Goal: Task Accomplishment & Management: Manage account settings

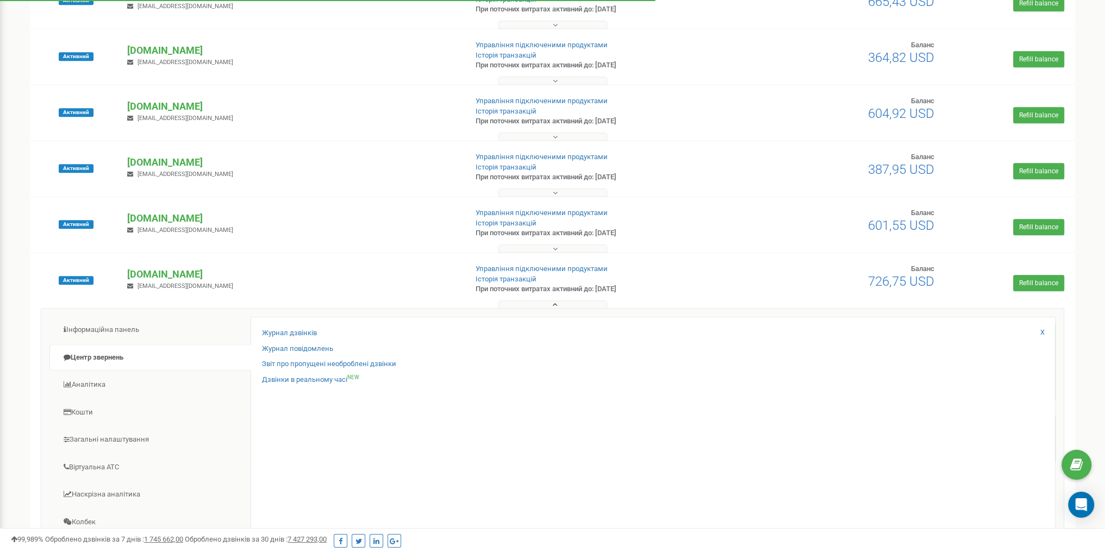
click at [561, 307] on button at bounding box center [552, 305] width 109 height 8
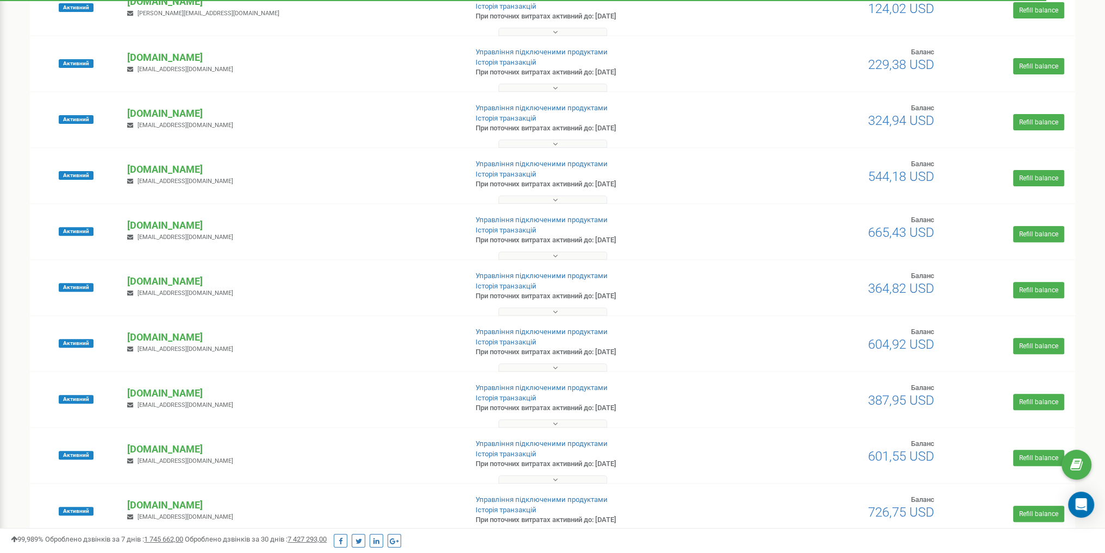
scroll to position [489, 0]
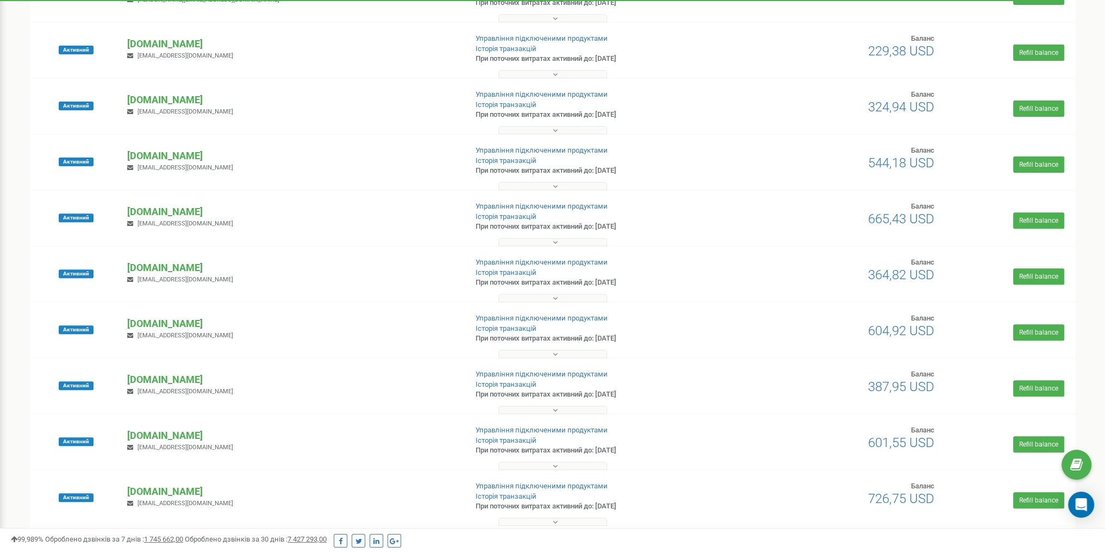
click at [551, 359] on div "Активний goralhotel.com.ua katasnky@gmail.com Управління підключеними продуктам…" at bounding box center [552, 386] width 1045 height 55
click at [550, 356] on button at bounding box center [552, 354] width 109 height 8
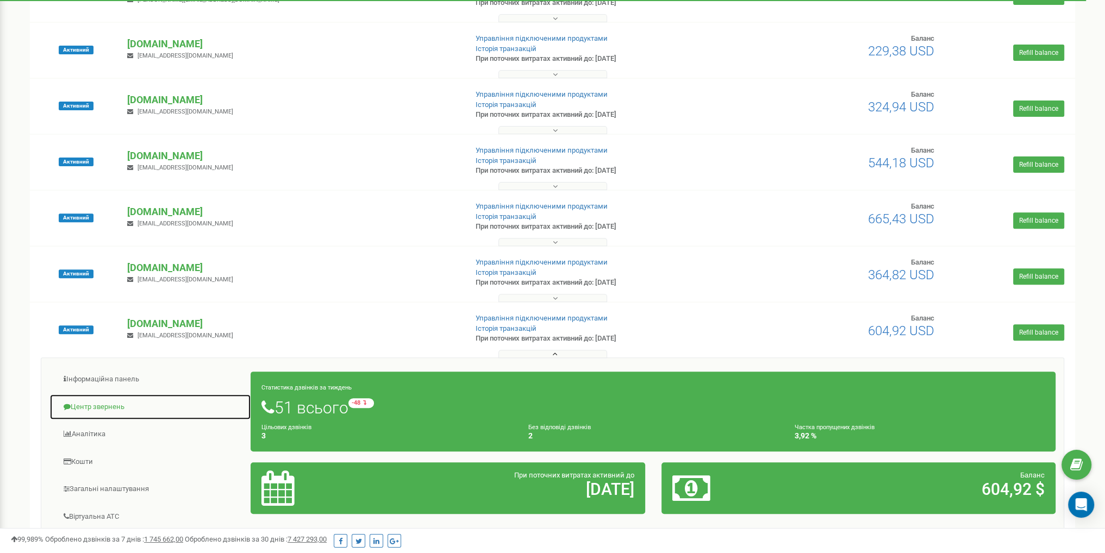
click at [129, 402] on link "Центр звернень" at bounding box center [150, 407] width 202 height 27
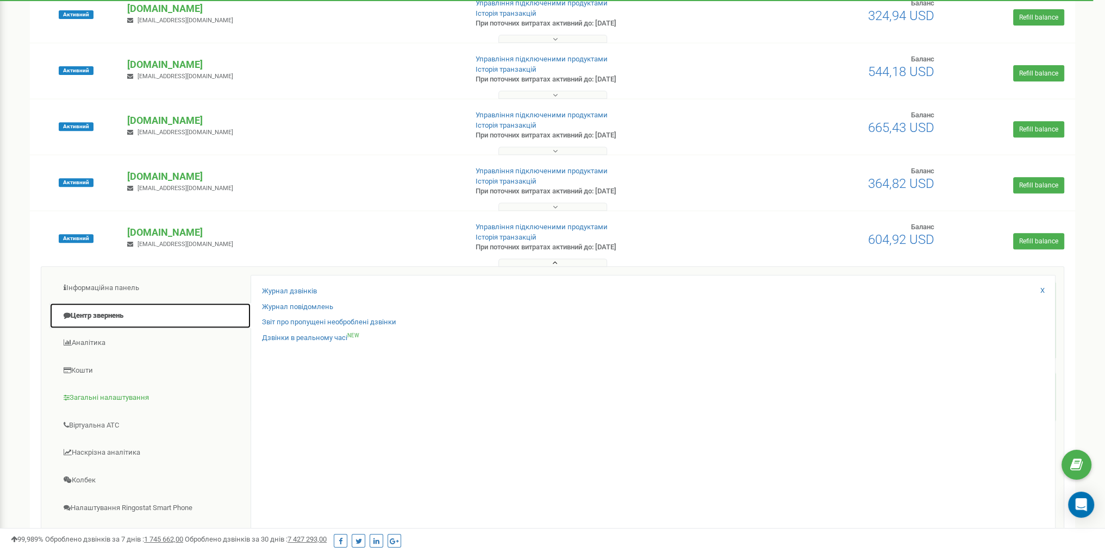
scroll to position [598, 0]
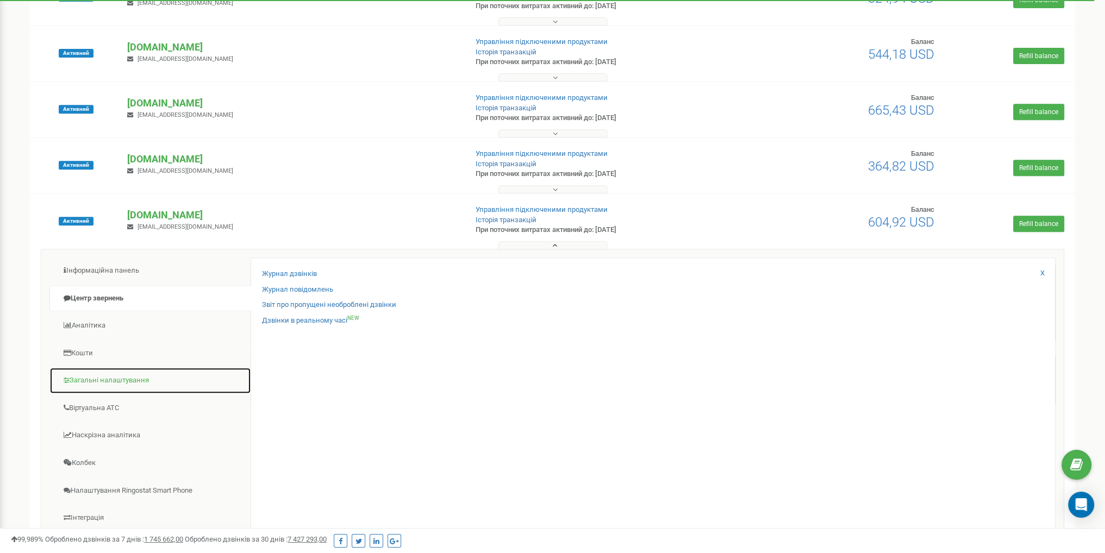
click at [138, 380] on link "Загальні налаштування" at bounding box center [150, 380] width 202 height 27
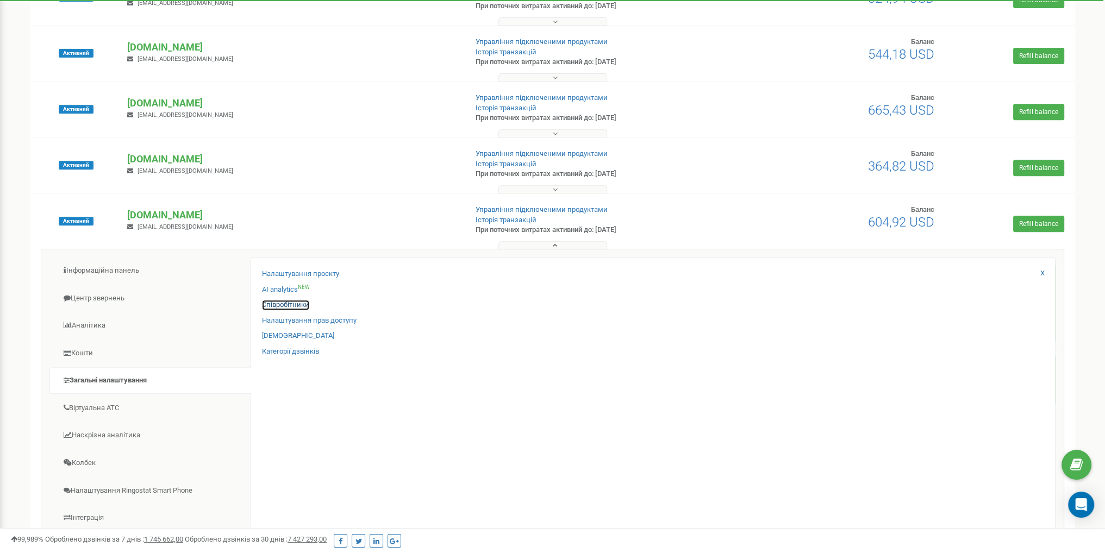
click at [302, 308] on link "Співробітники" at bounding box center [285, 305] width 47 height 10
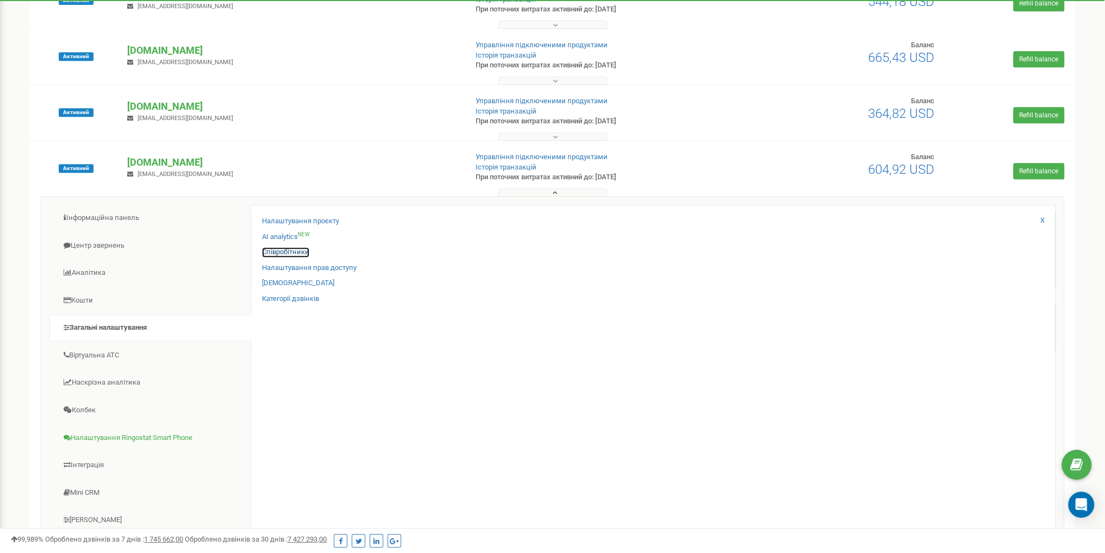
scroll to position [652, 0]
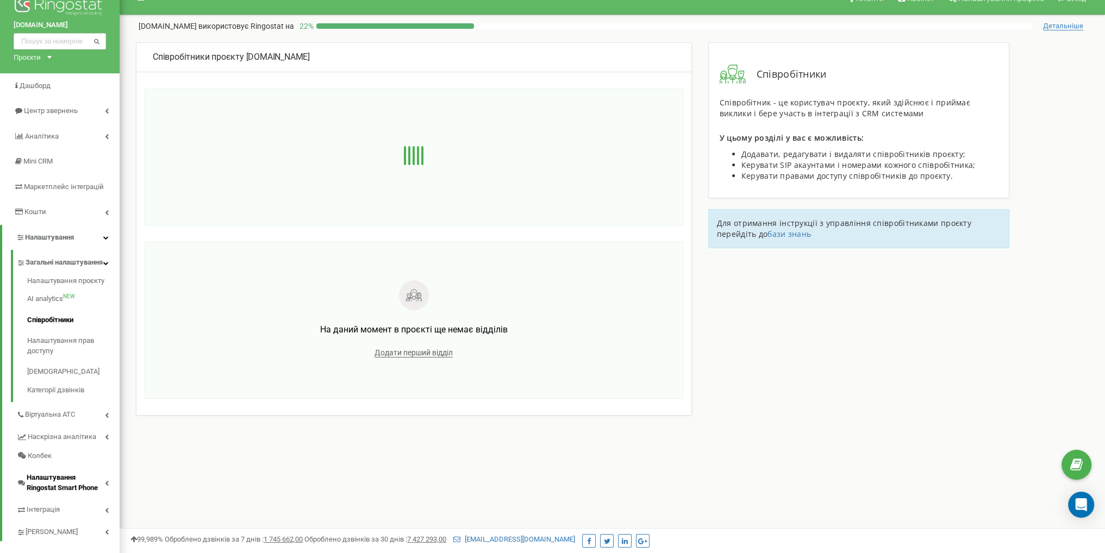
scroll to position [99, 0]
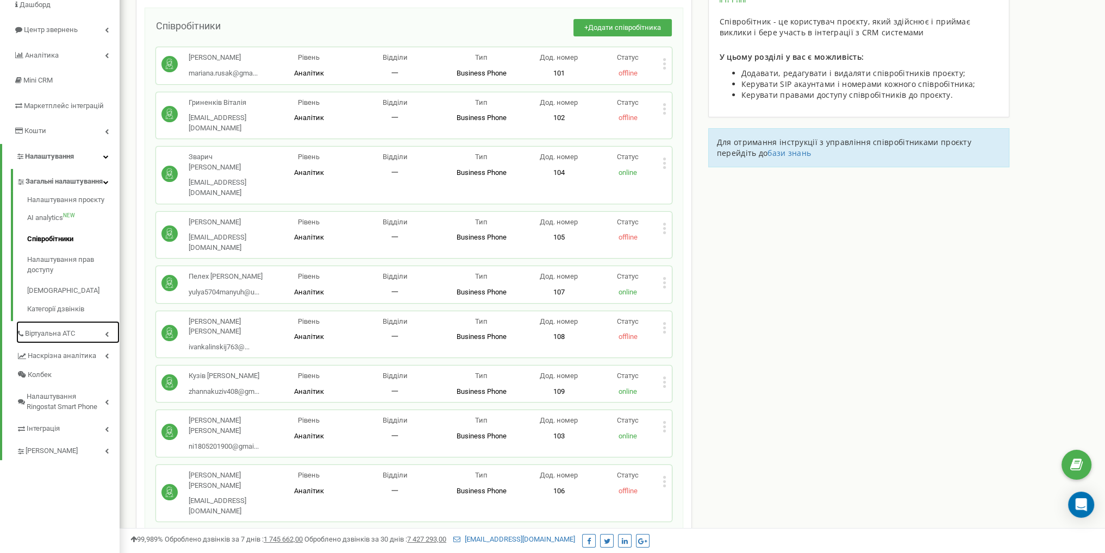
click at [86, 343] on link "Віртуальна АТС" at bounding box center [67, 332] width 103 height 22
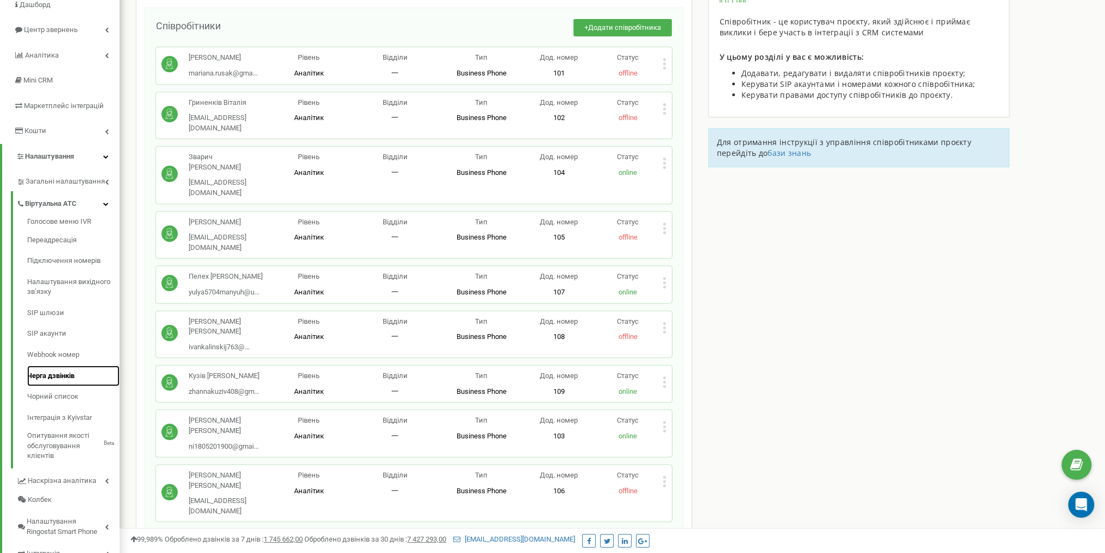
click at [66, 374] on link "Черга дзвінків" at bounding box center [73, 376] width 92 height 21
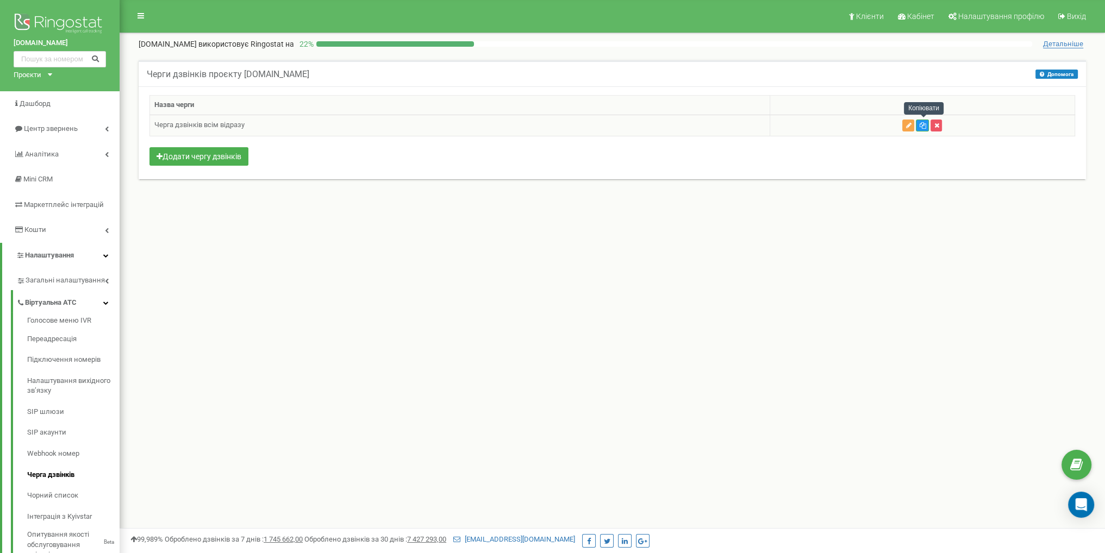
click at [905, 127] on button "button" at bounding box center [908, 126] width 12 height 12
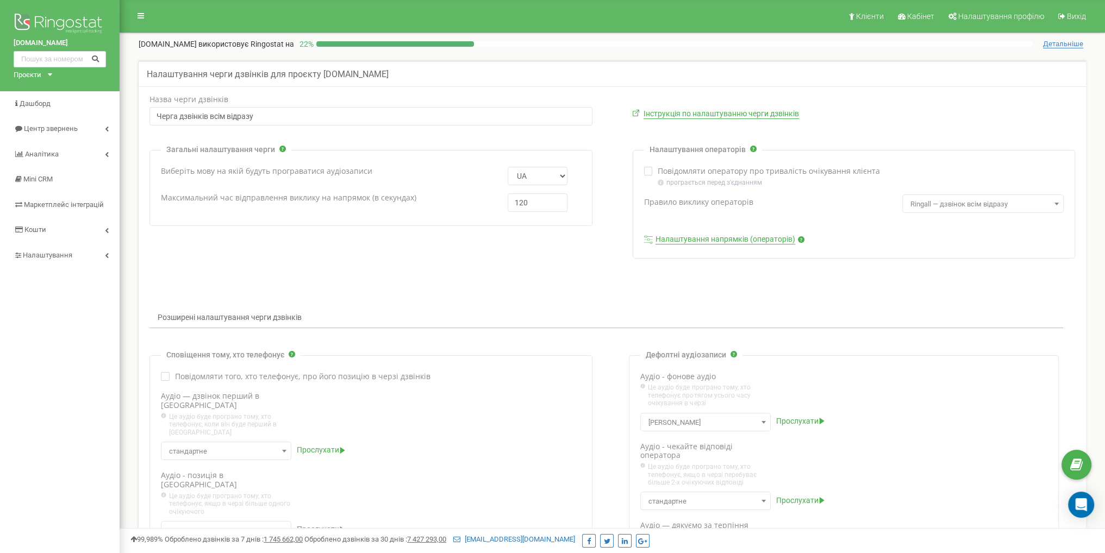
click at [734, 234] on div "Налаштування операторів Повідомляти оператору про тривалість очікування клієнта" at bounding box center [854, 204] width 443 height 109
click at [730, 240] on link "Налаштування напрямків (операторів)" at bounding box center [725, 240] width 140 height 10
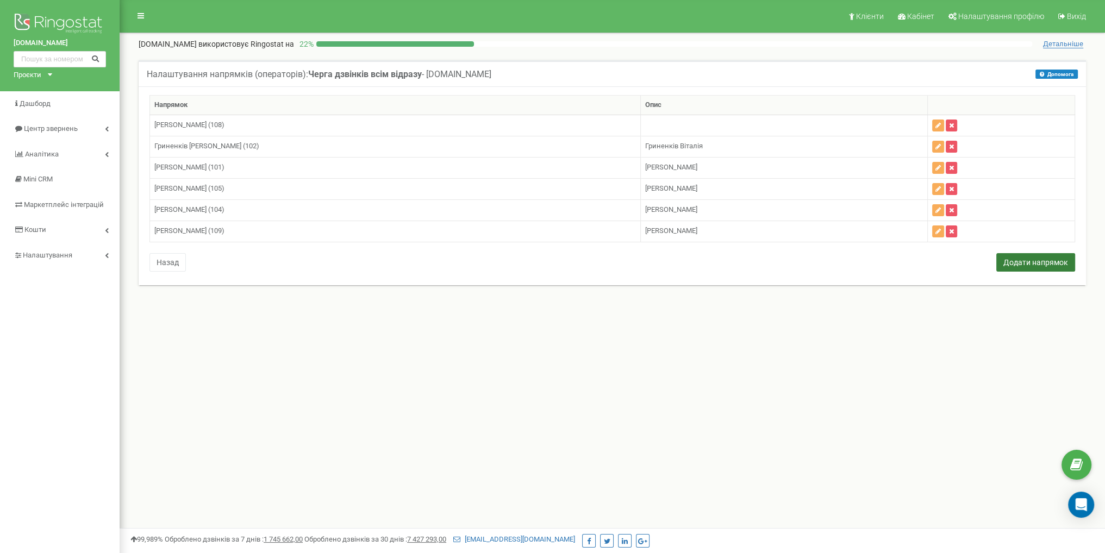
click at [1012, 257] on button "Додати напрямок" at bounding box center [1035, 262] width 79 height 18
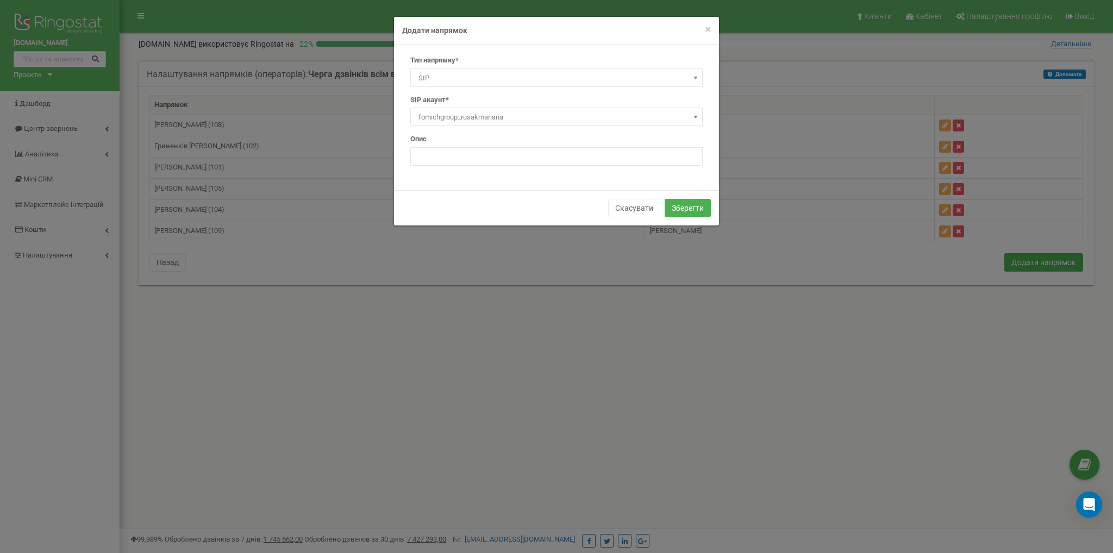
click at [483, 115] on span "fomichgroup_rusakmariana" at bounding box center [556, 117] width 285 height 15
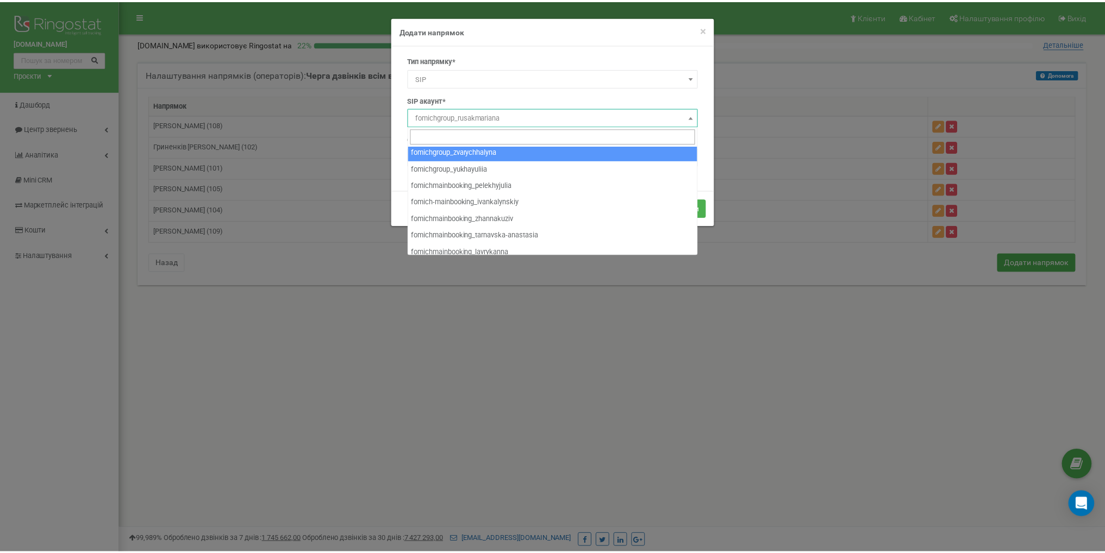
scroll to position [41, 0]
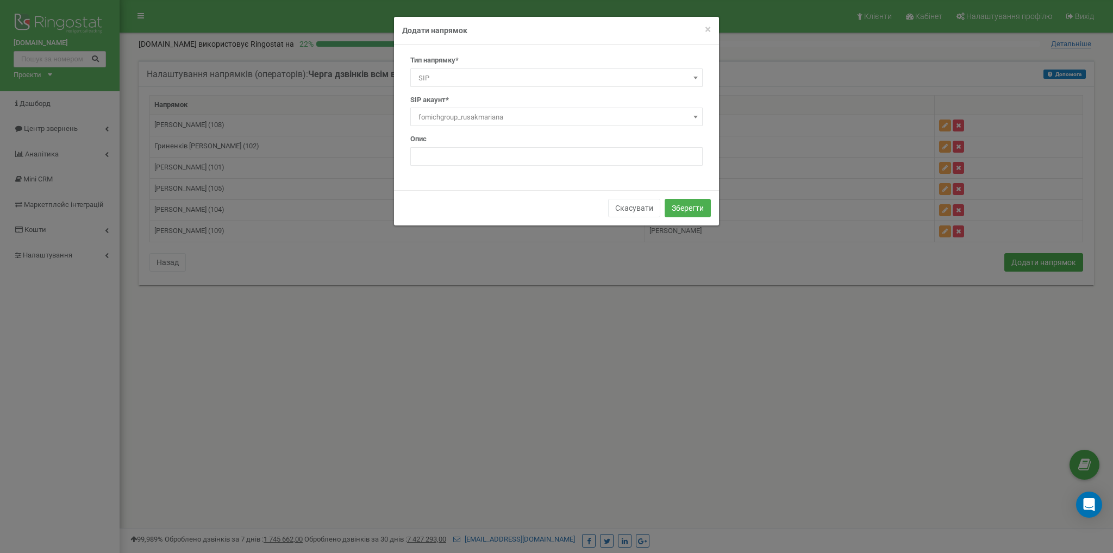
click at [489, 286] on div "× Close Додати напрямок Тип напрямку* SIP Номер телефону Зовнішній SIP Співробі…" at bounding box center [556, 276] width 1113 height 553
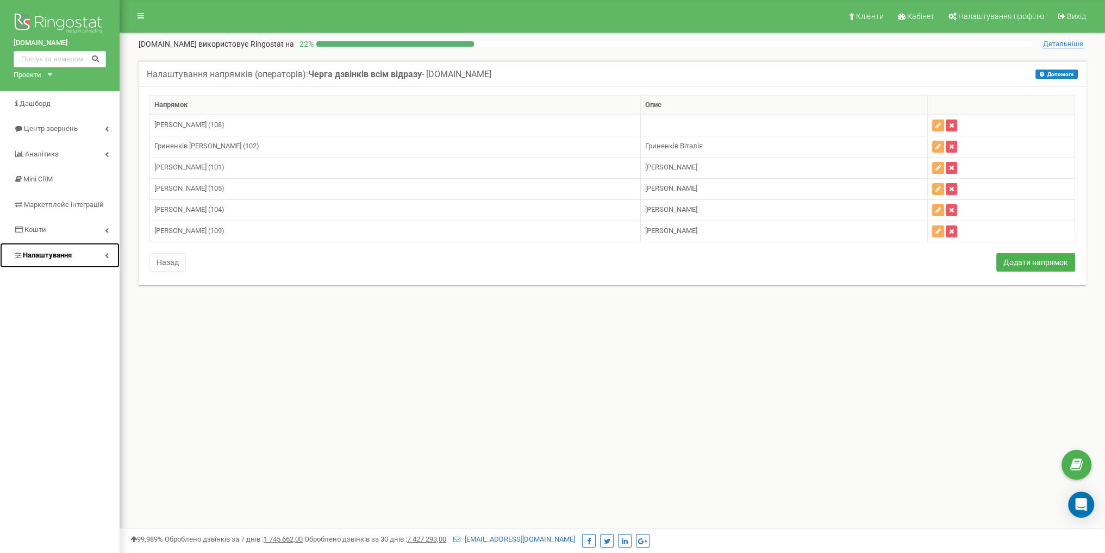
click at [90, 253] on link "Налаштування" at bounding box center [60, 256] width 120 height 26
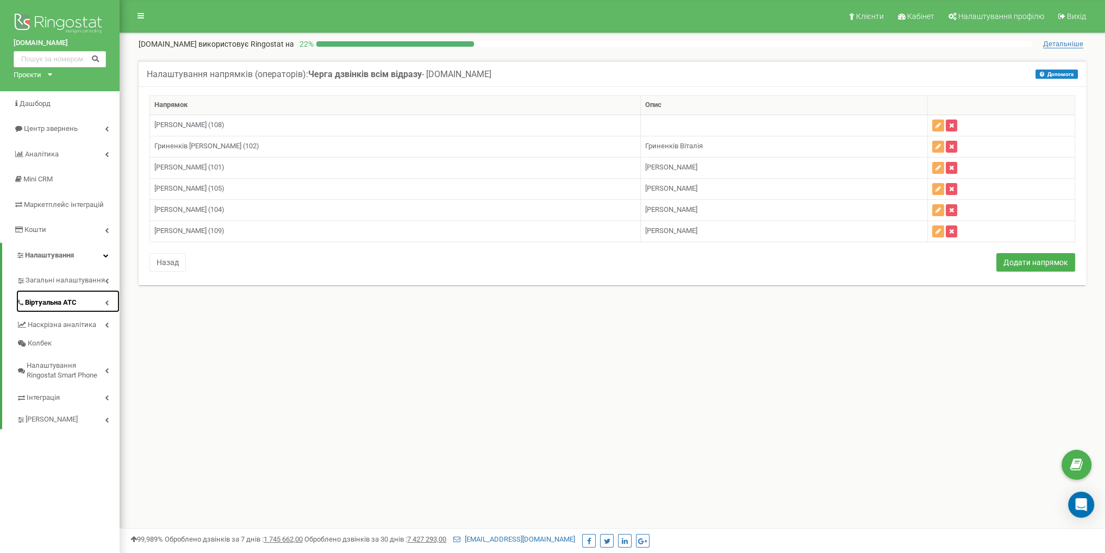
click at [76, 299] on span "Віртуальна АТС" at bounding box center [51, 303] width 52 height 10
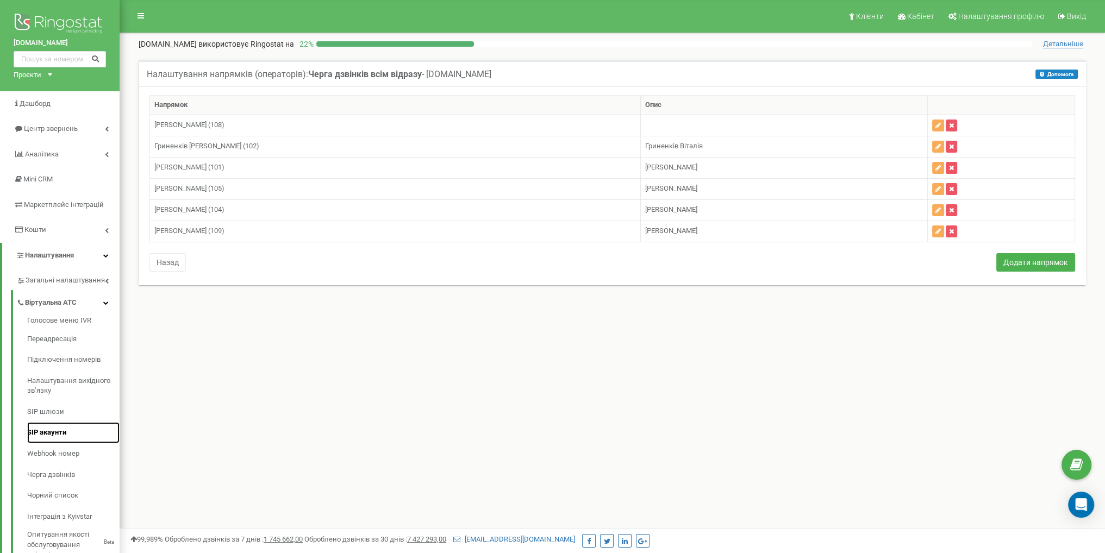
click at [68, 433] on link "SIP акаунти" at bounding box center [73, 432] width 92 height 21
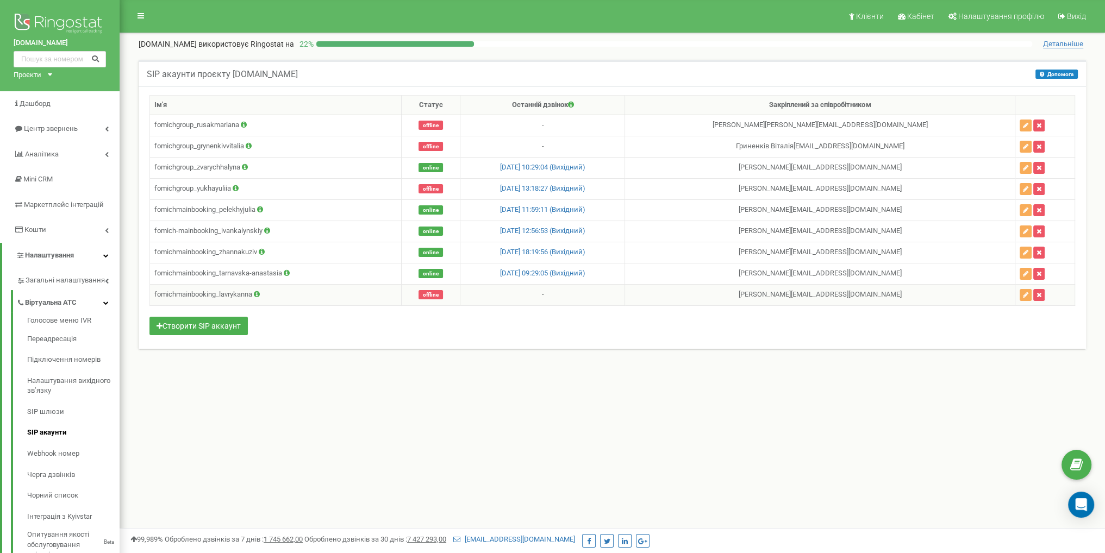
click at [260, 292] on icon at bounding box center [257, 294] width 6 height 7
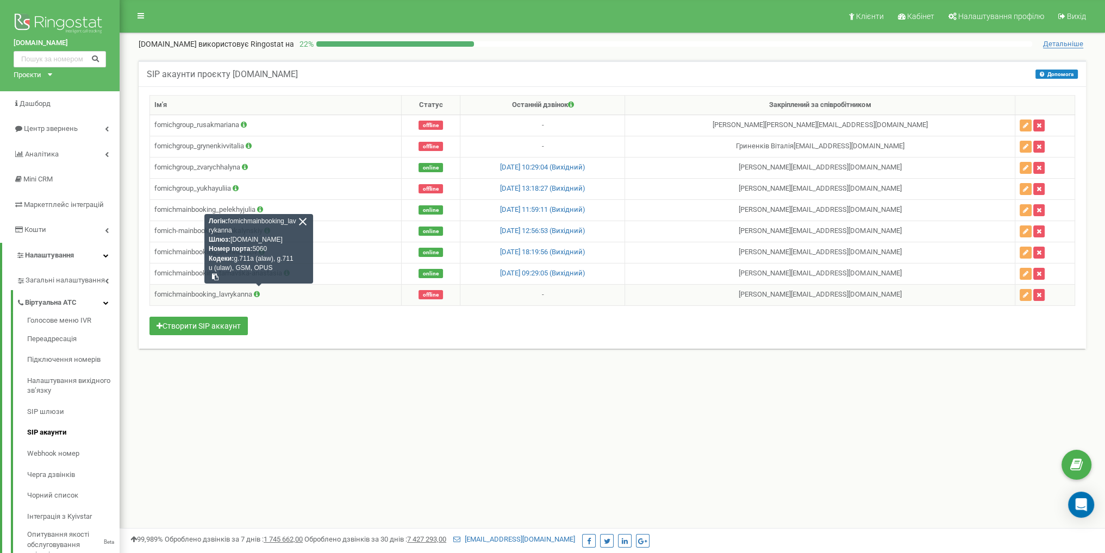
click at [183, 296] on td "fomichmainbooking_lavrykanna Логін: fomichmainbooking_lavrykanna Шлюз: [DOMAIN_…" at bounding box center [276, 294] width 252 height 21
click at [191, 291] on td "fomichmainbooking_lavrykanna Логін: fomichmainbooking_lavrykanna Шлюз: [DOMAIN_…" at bounding box center [276, 294] width 252 height 21
copy td "fomichmainbooking_lavrykanna"
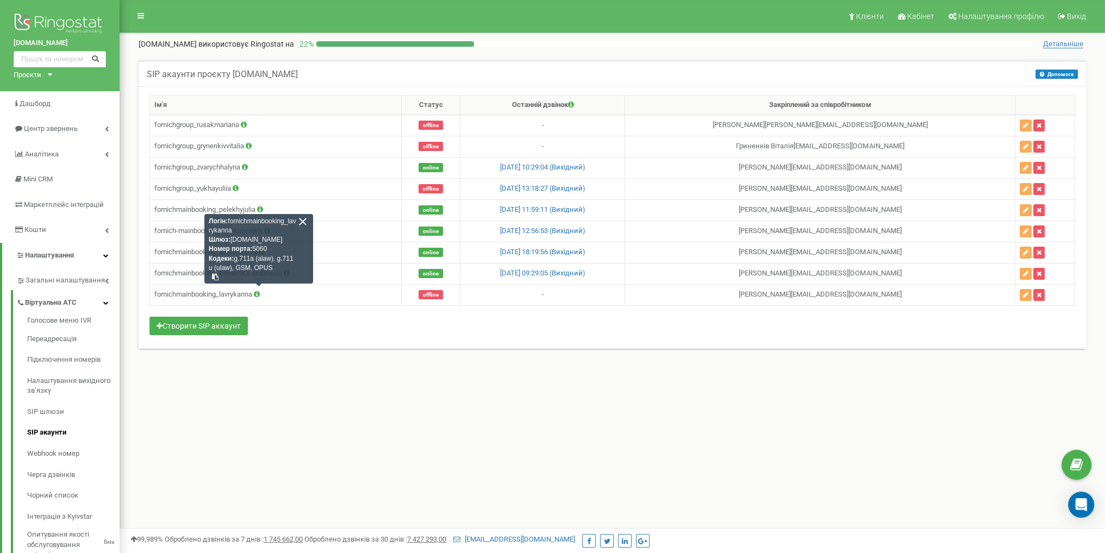
click at [502, 372] on div "SIP акаунти проєкту [DOMAIN_NAME] Допомога Допомога В даному розділі ви можете …" at bounding box center [612, 216] width 969 height 335
click at [301, 220] on div at bounding box center [303, 222] width 10 height 10
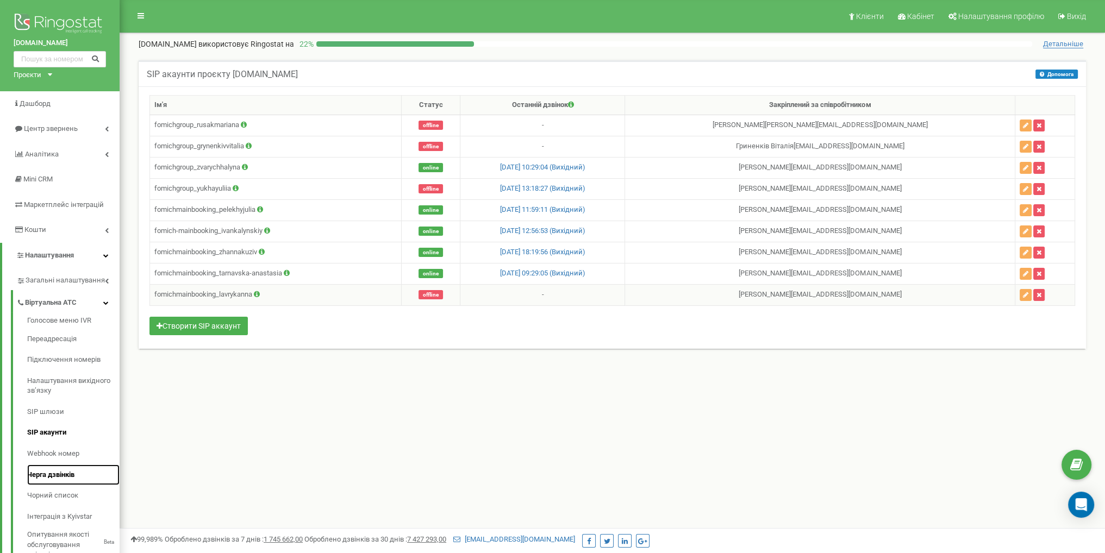
click at [55, 483] on link "Черга дзвінків" at bounding box center [73, 475] width 92 height 21
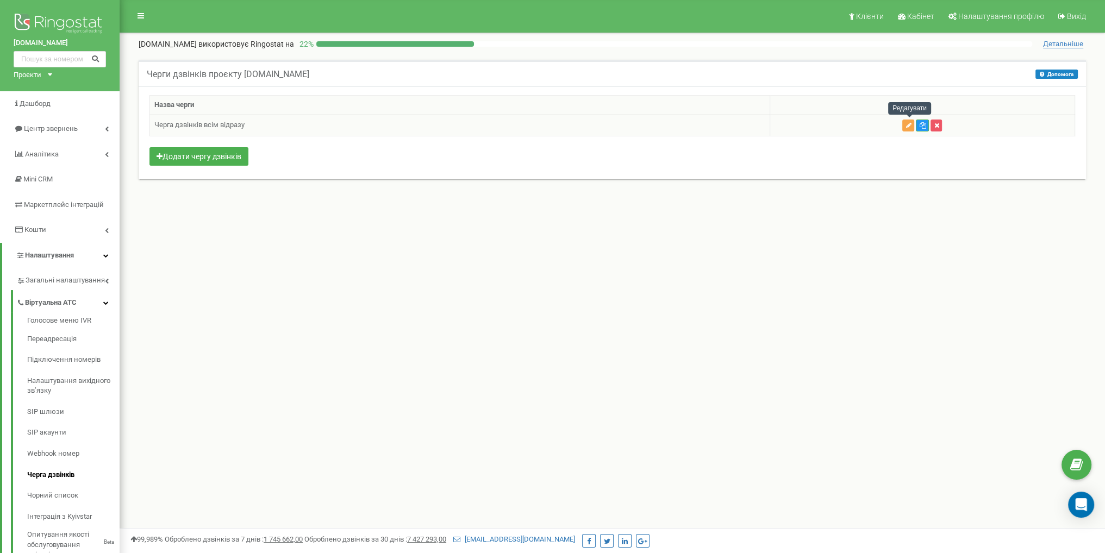
click at [911, 126] on icon "button" at bounding box center [907, 125] width 5 height 7
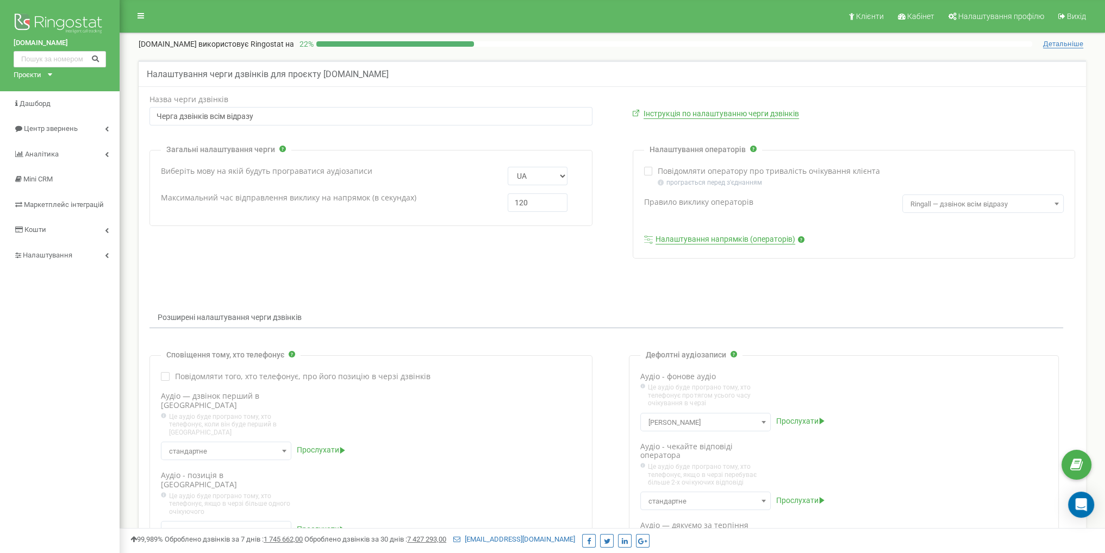
click at [745, 244] on div "Налаштування операторів Повідомляти оператору про тривалість очікування клієнта" at bounding box center [854, 204] width 443 height 109
click at [750, 241] on link "Налаштування напрямків (операторів)" at bounding box center [725, 240] width 140 height 10
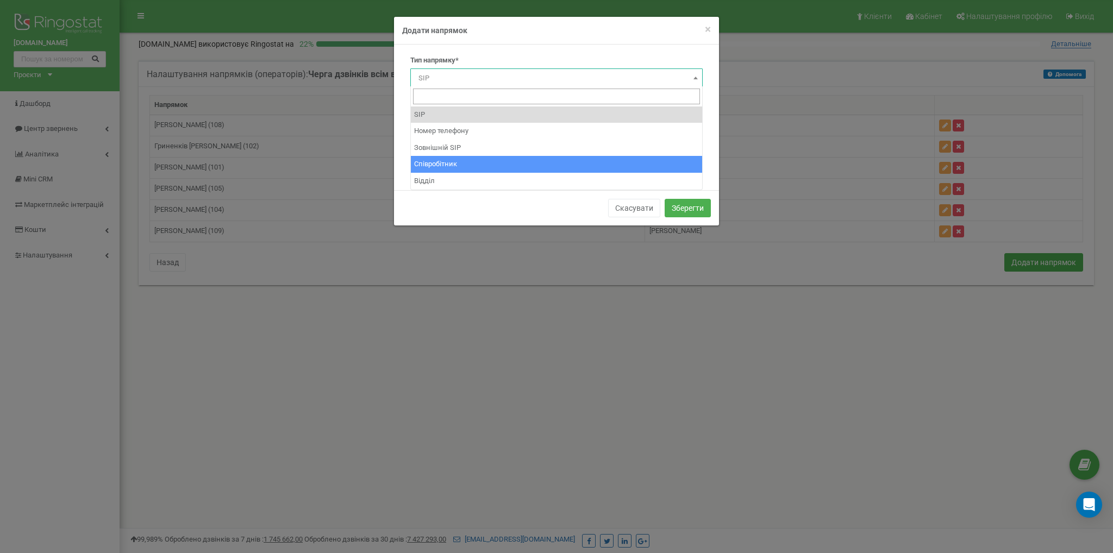
select select "Employee"
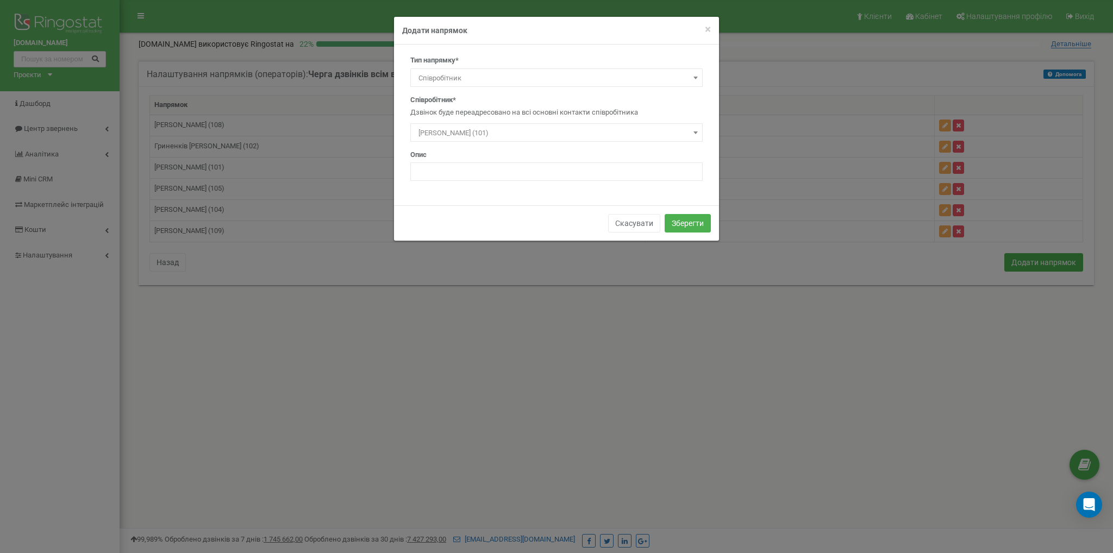
click at [486, 129] on span "[PERSON_NAME] (101)" at bounding box center [556, 133] width 285 height 15
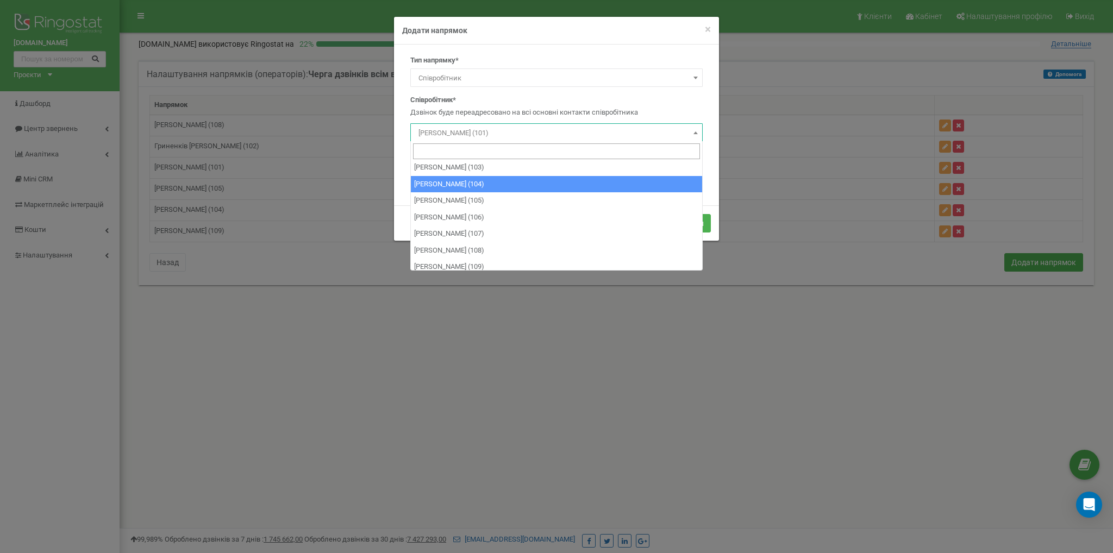
scroll to position [40, 0]
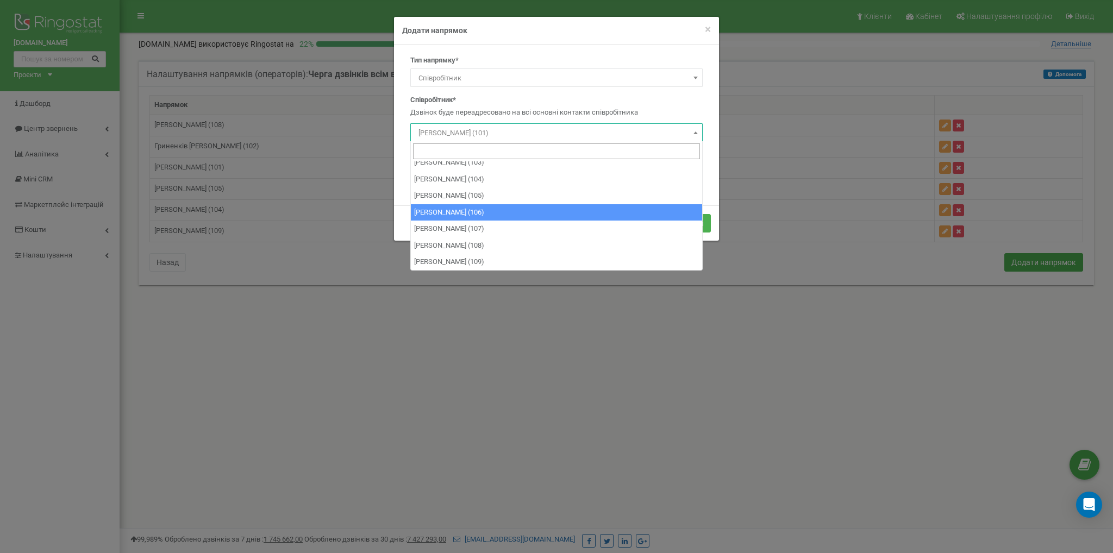
select select "489912"
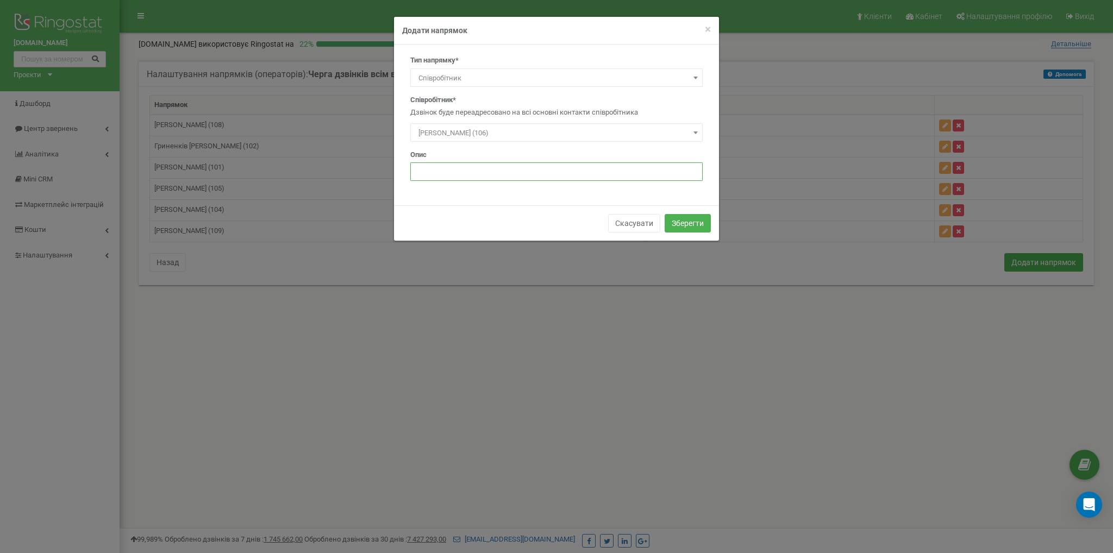
click at [501, 177] on input "text" at bounding box center [556, 171] width 292 height 18
type input "[PERSON_NAME]"
click at [688, 227] on button "Зберегти" at bounding box center [688, 223] width 46 height 18
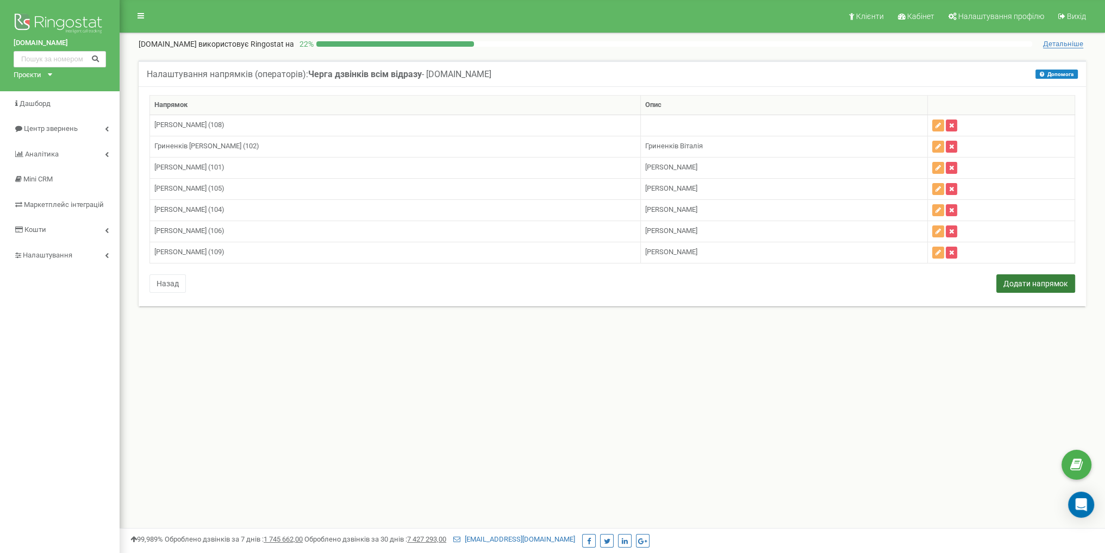
click at [1006, 281] on button "Додати напрямок" at bounding box center [1035, 283] width 79 height 18
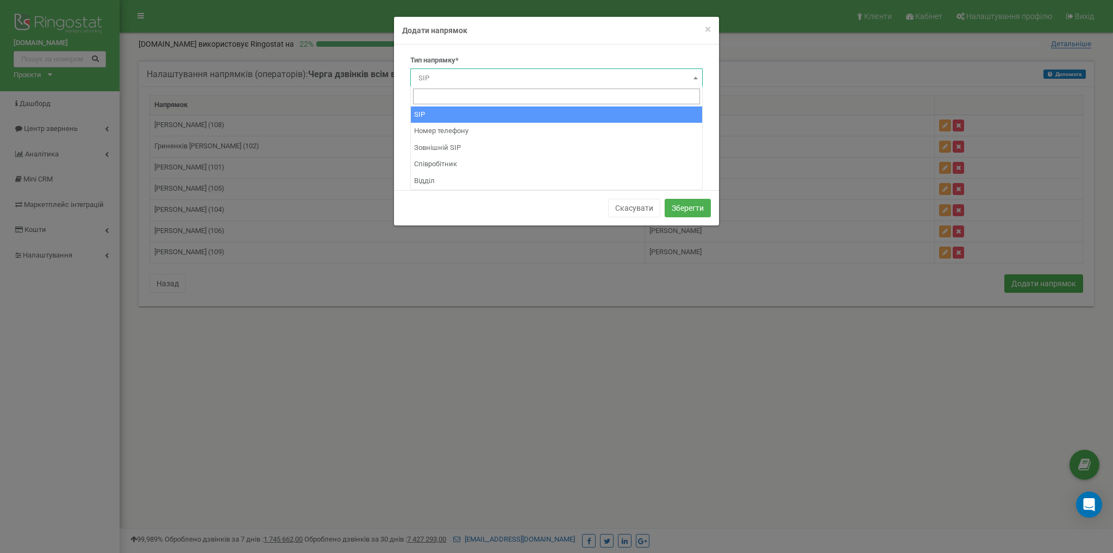
click at [468, 83] on span "SIP" at bounding box center [556, 78] width 285 height 15
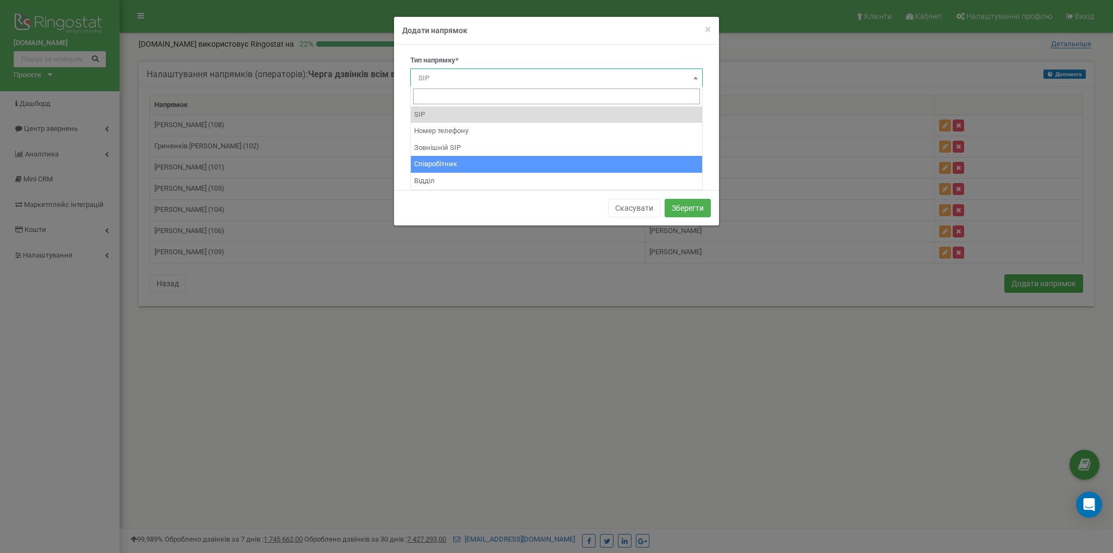
select select "Employee"
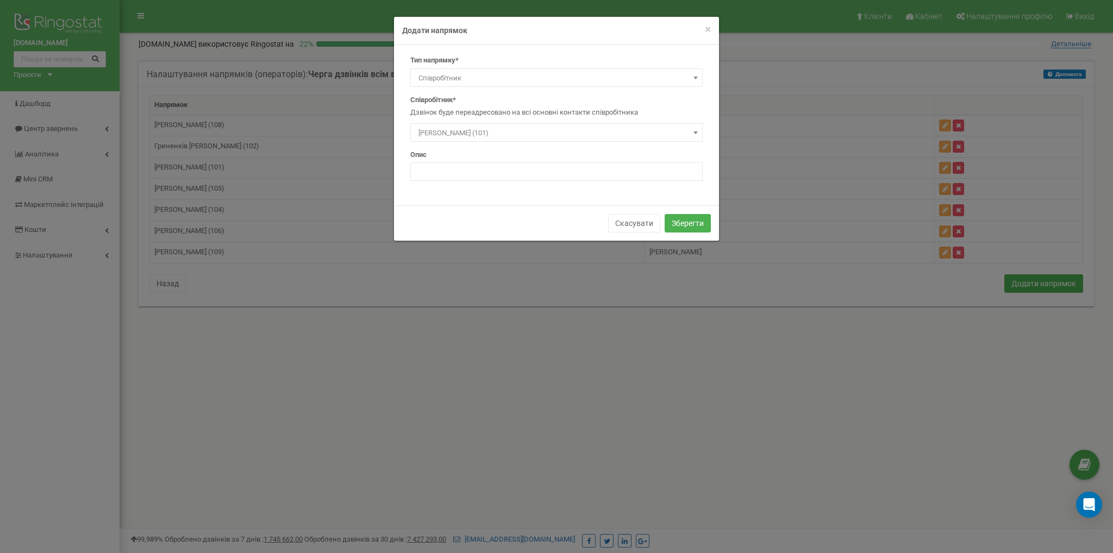
drag, startPoint x: 484, startPoint y: 111, endPoint x: 481, endPoint y: 126, distance: 14.9
click at [484, 112] on p "Дзвінок буде переадресовано на всі основні контакти співробітника" at bounding box center [556, 113] width 292 height 10
click at [480, 133] on span "Русак Мар'яна (101)" at bounding box center [556, 133] width 285 height 15
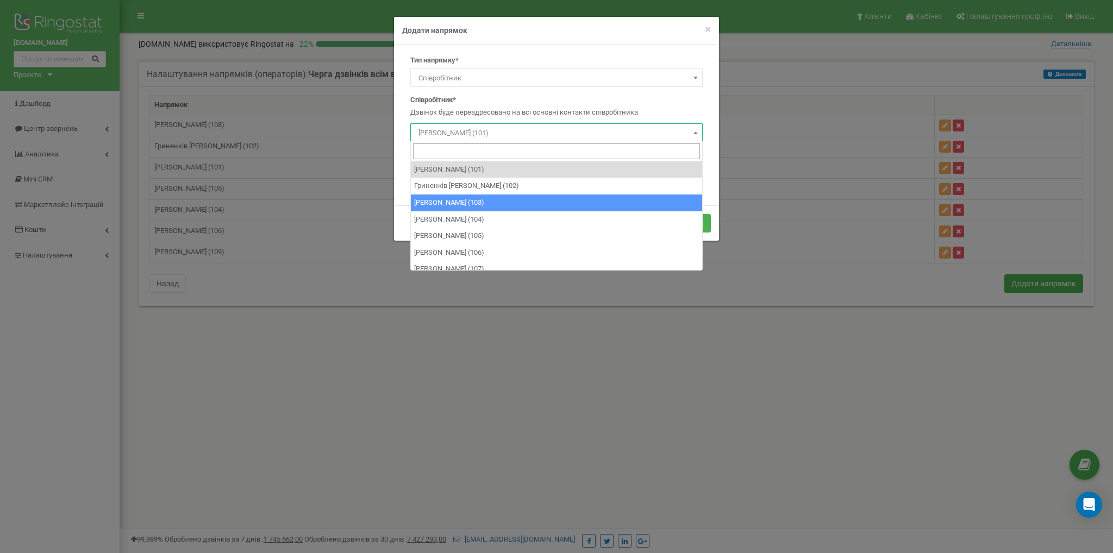
select select "486250"
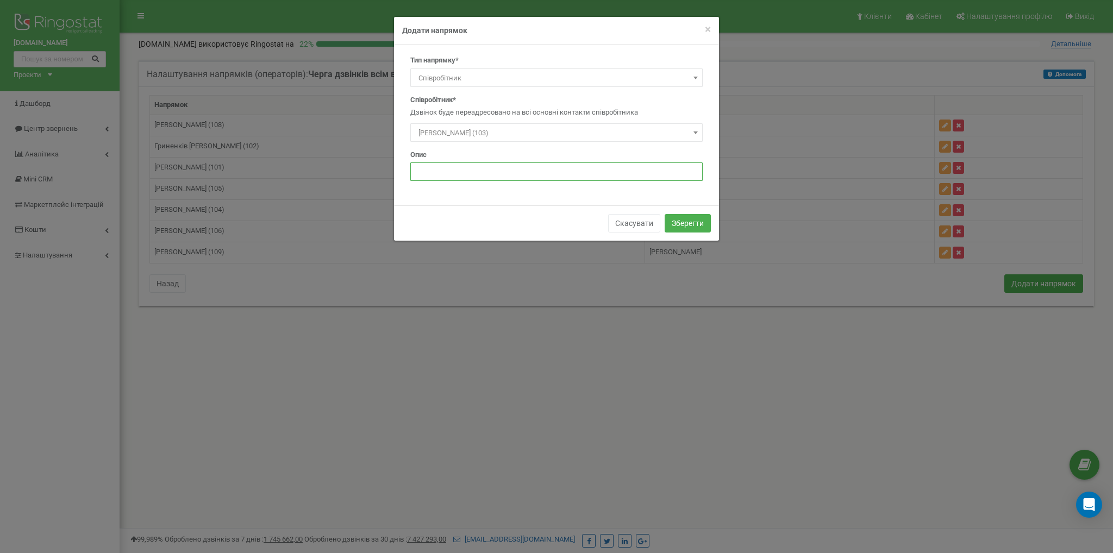
click at [596, 176] on input "text" at bounding box center [556, 171] width 292 height 18
type input "Тарнавська Анастасія"
click at [691, 229] on button "Зберегти" at bounding box center [688, 223] width 46 height 18
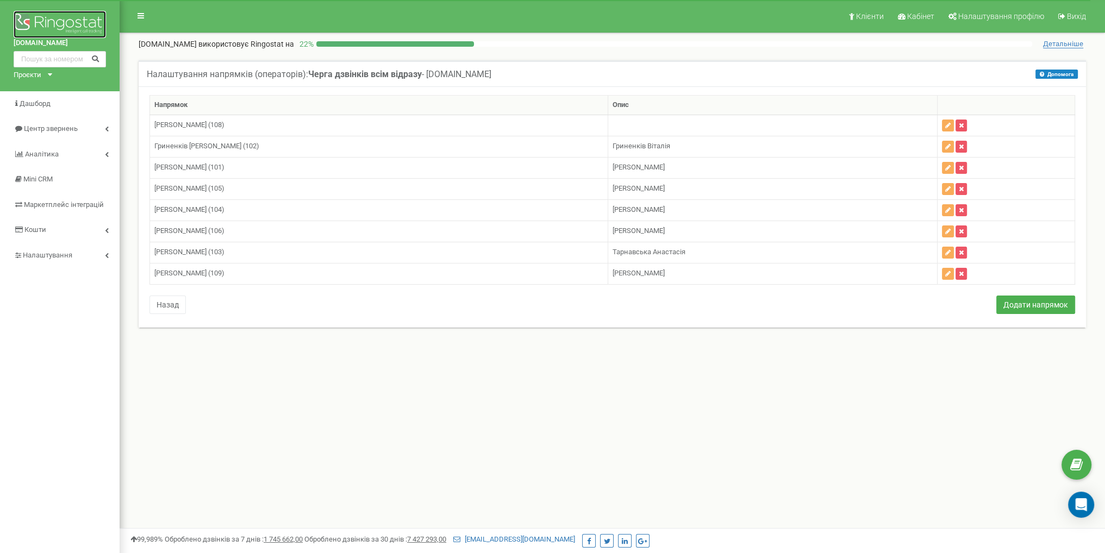
click at [77, 17] on img at bounding box center [60, 24] width 92 height 27
